Goal: Browse casually: Explore the website without a specific task or goal

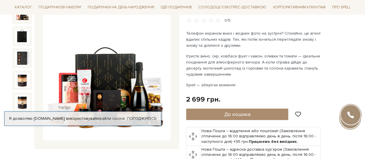
scroll to position [58, 0]
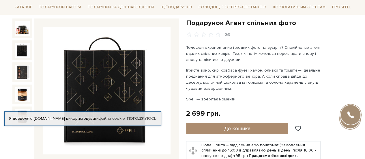
click at [21, 49] on img at bounding box center [22, 50] width 15 height 15
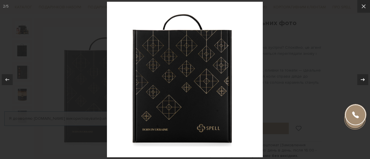
click at [365, 79] on icon at bounding box center [362, 79] width 7 height 7
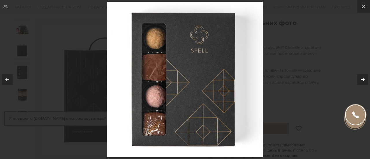
click at [365, 79] on icon at bounding box center [362, 79] width 7 height 7
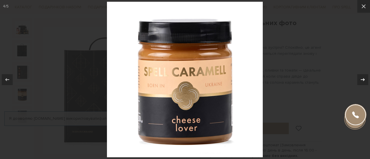
click at [365, 79] on icon at bounding box center [362, 79] width 7 height 7
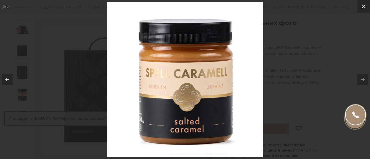
click at [363, 7] on icon at bounding box center [363, 6] width 7 height 7
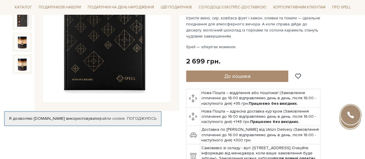
scroll to position [58, 0]
